Goal: Task Accomplishment & Management: Complete application form

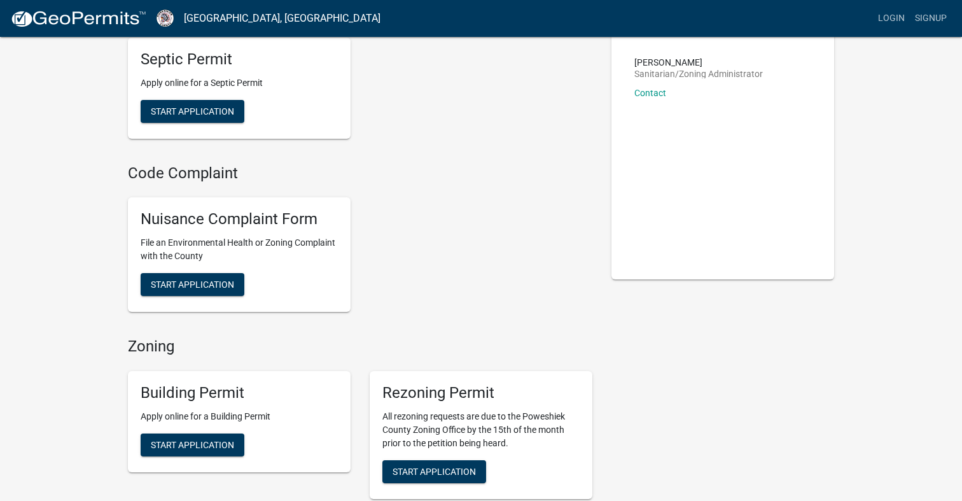
scroll to position [90, 0]
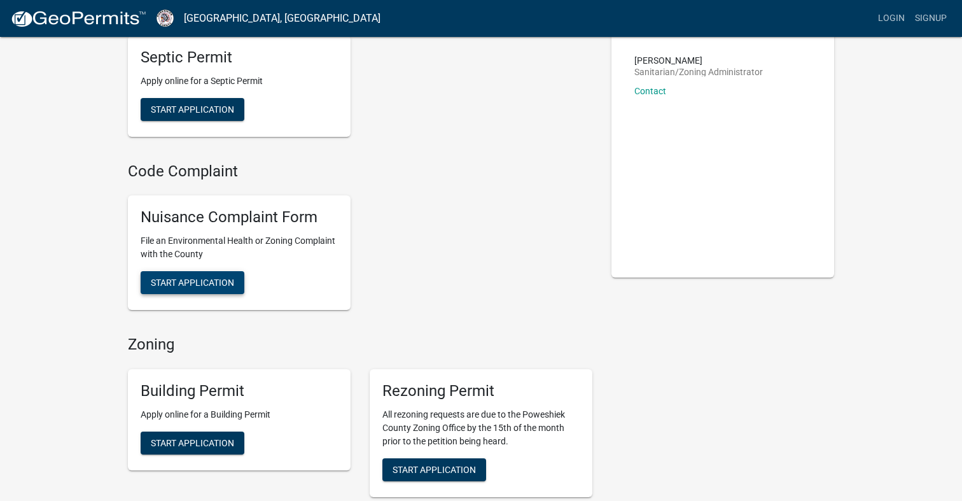
click at [197, 278] on span "Start Application" at bounding box center [192, 282] width 83 height 10
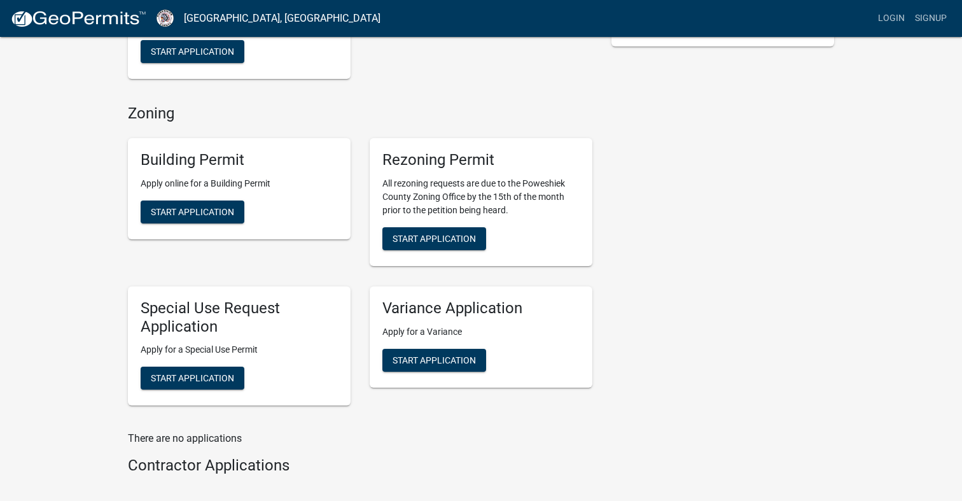
scroll to position [357, 0]
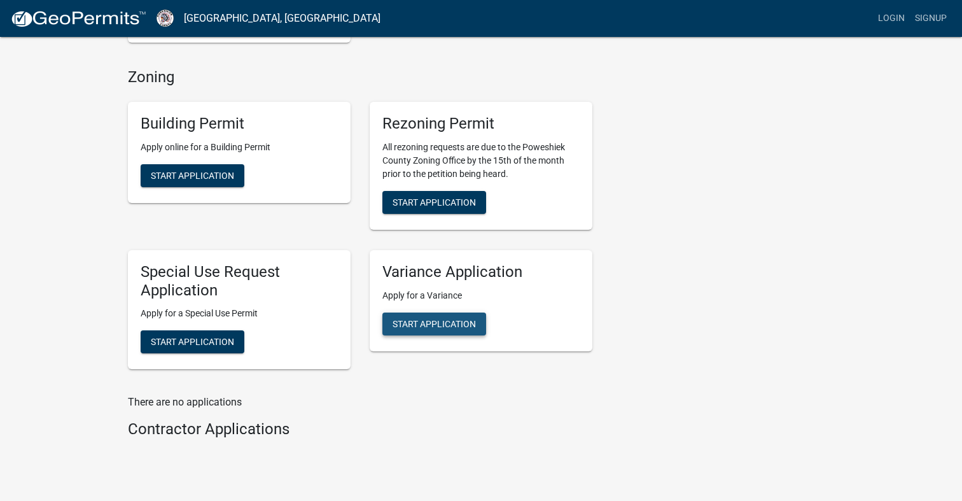
click at [423, 318] on span "Start Application" at bounding box center [434, 323] width 83 height 10
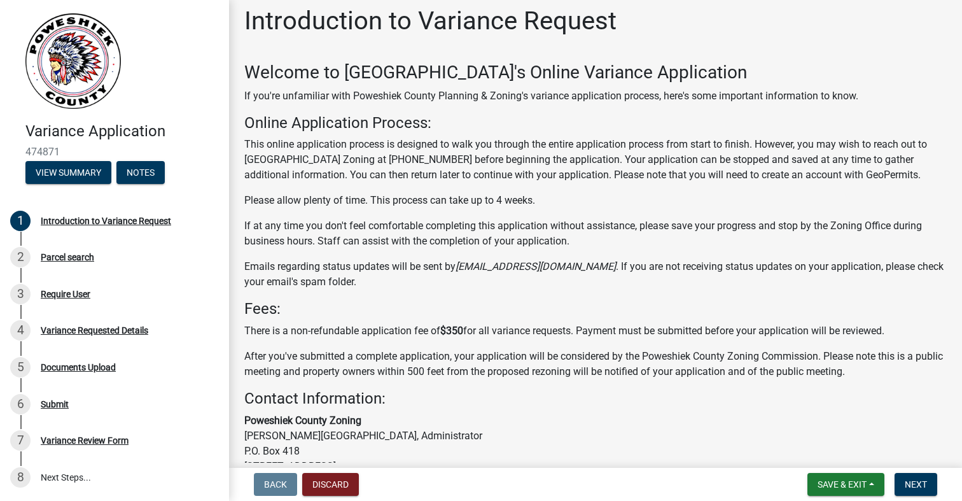
scroll to position [6, 0]
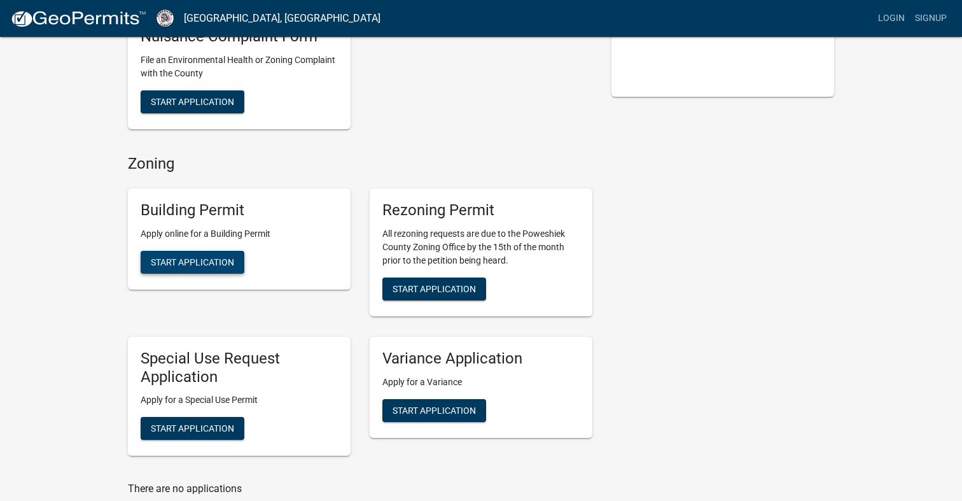
scroll to position [265, 0]
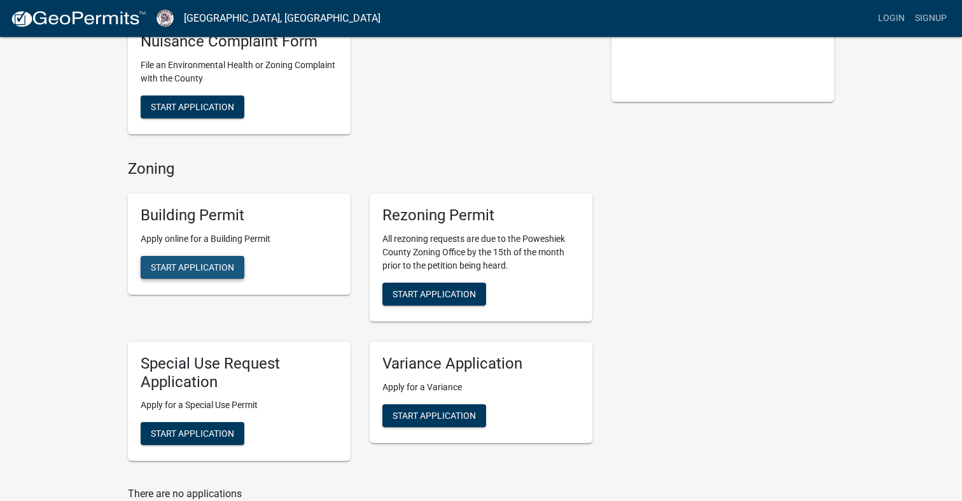
click at [199, 263] on span "Start Application" at bounding box center [192, 267] width 83 height 10
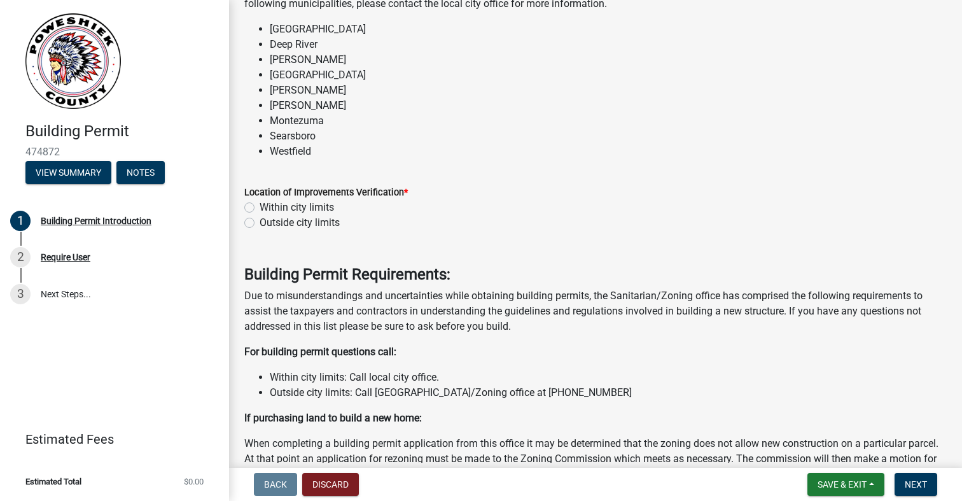
scroll to position [119, 0]
click at [260, 225] on label "Outside city limits" at bounding box center [300, 222] width 80 height 15
click at [260, 223] on input "Outside city limits" at bounding box center [264, 219] width 8 height 8
radio input "true"
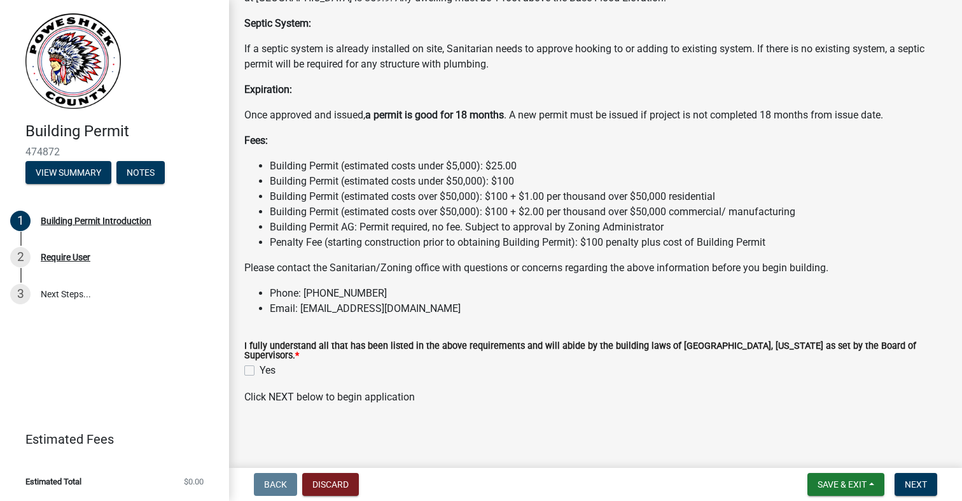
scroll to position [0, 0]
click at [249, 363] on div "Yes" at bounding box center [595, 370] width 703 height 15
click at [260, 368] on label "Yes" at bounding box center [268, 370] width 16 height 15
click at [260, 368] on input "Yes" at bounding box center [264, 367] width 8 height 8
checkbox input "true"
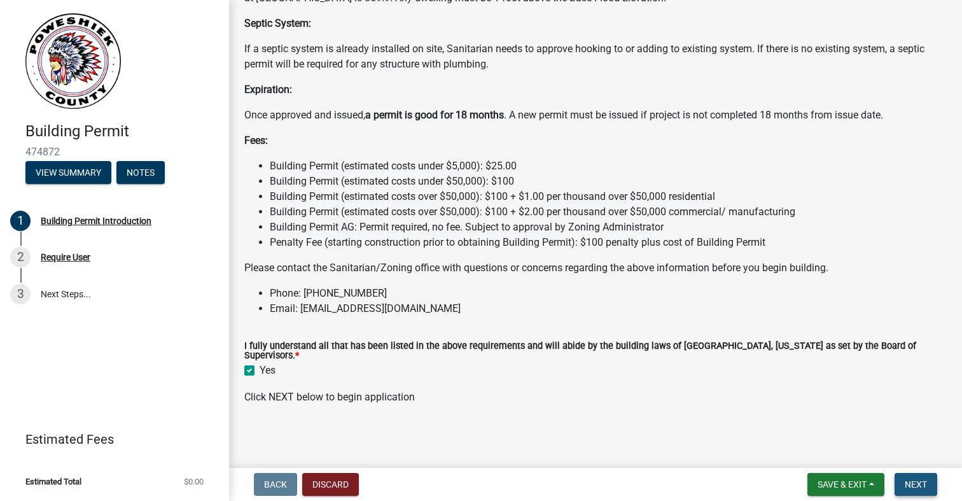
click at [913, 480] on span "Next" at bounding box center [916, 484] width 22 height 10
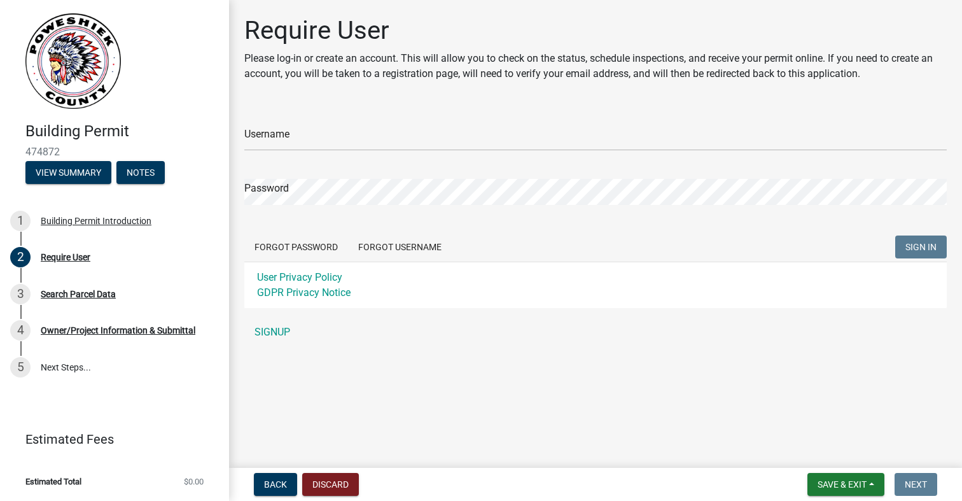
click at [556, 381] on main "Require User Please log-in or create an account. This will allow you to check o…" at bounding box center [595, 231] width 733 height 463
